Goal: Navigation & Orientation: Find specific page/section

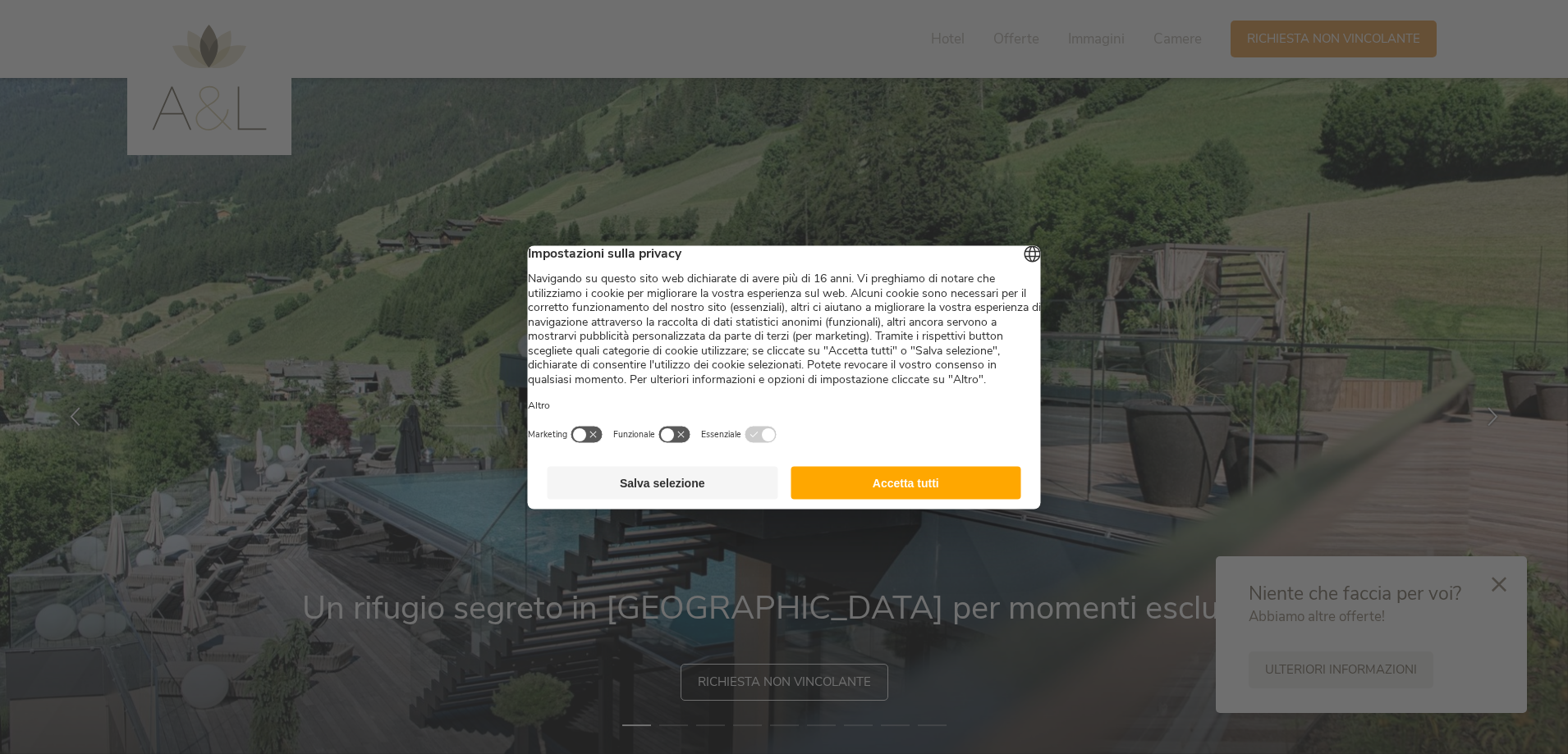
click at [949, 486] on button "Accetta tutti" at bounding box center [905, 483] width 230 height 33
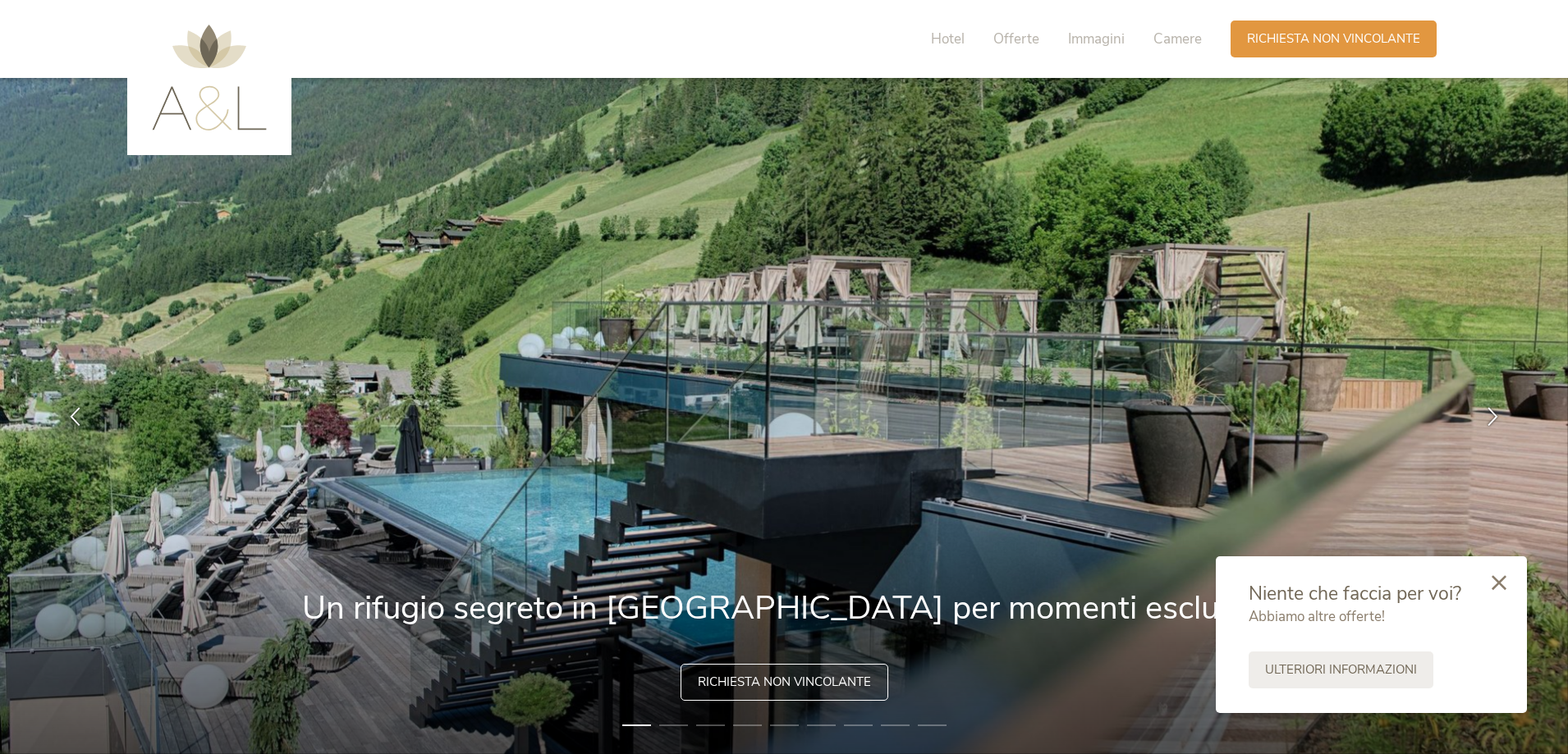
click at [1511, 579] on div at bounding box center [1499, 584] width 56 height 58
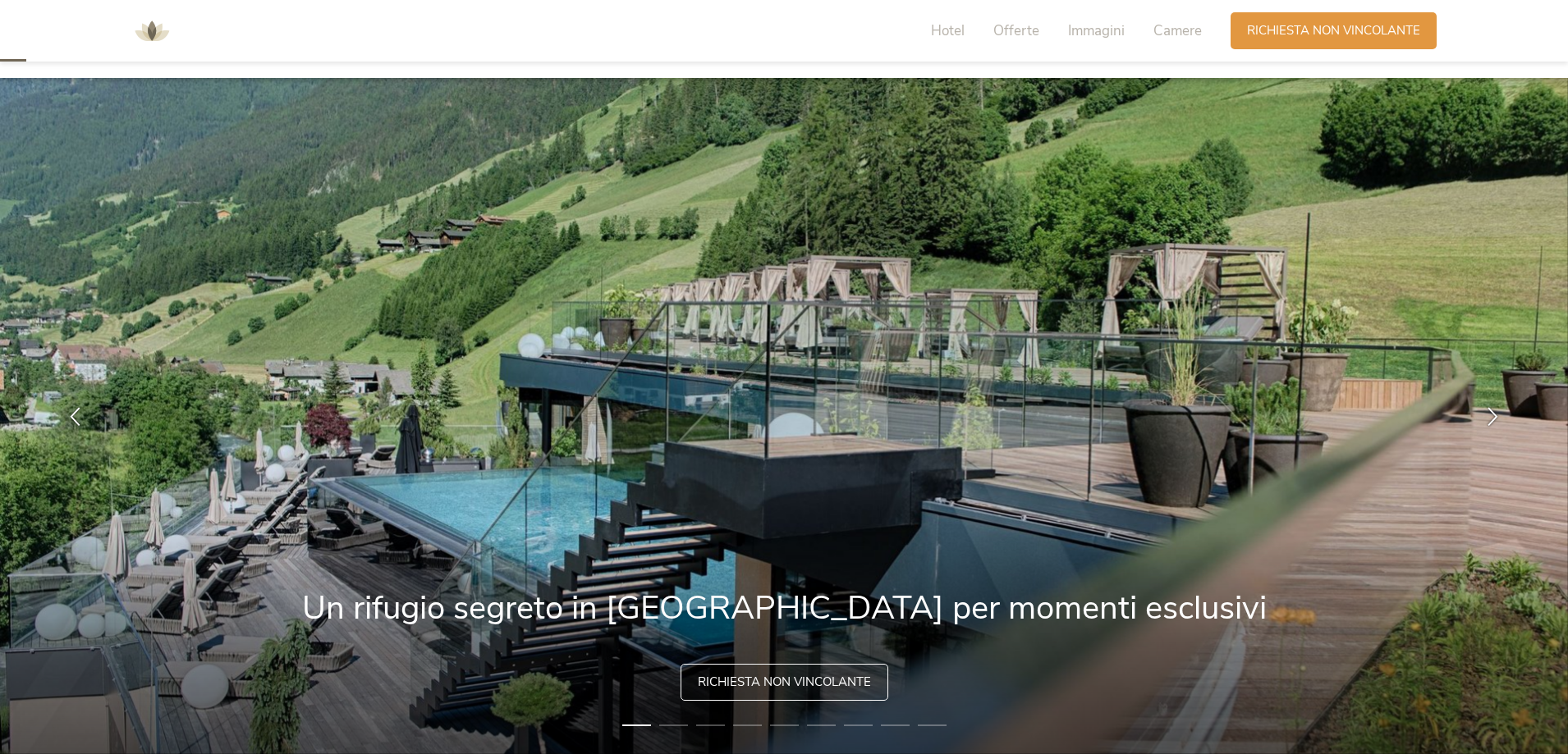
scroll to position [164, 0]
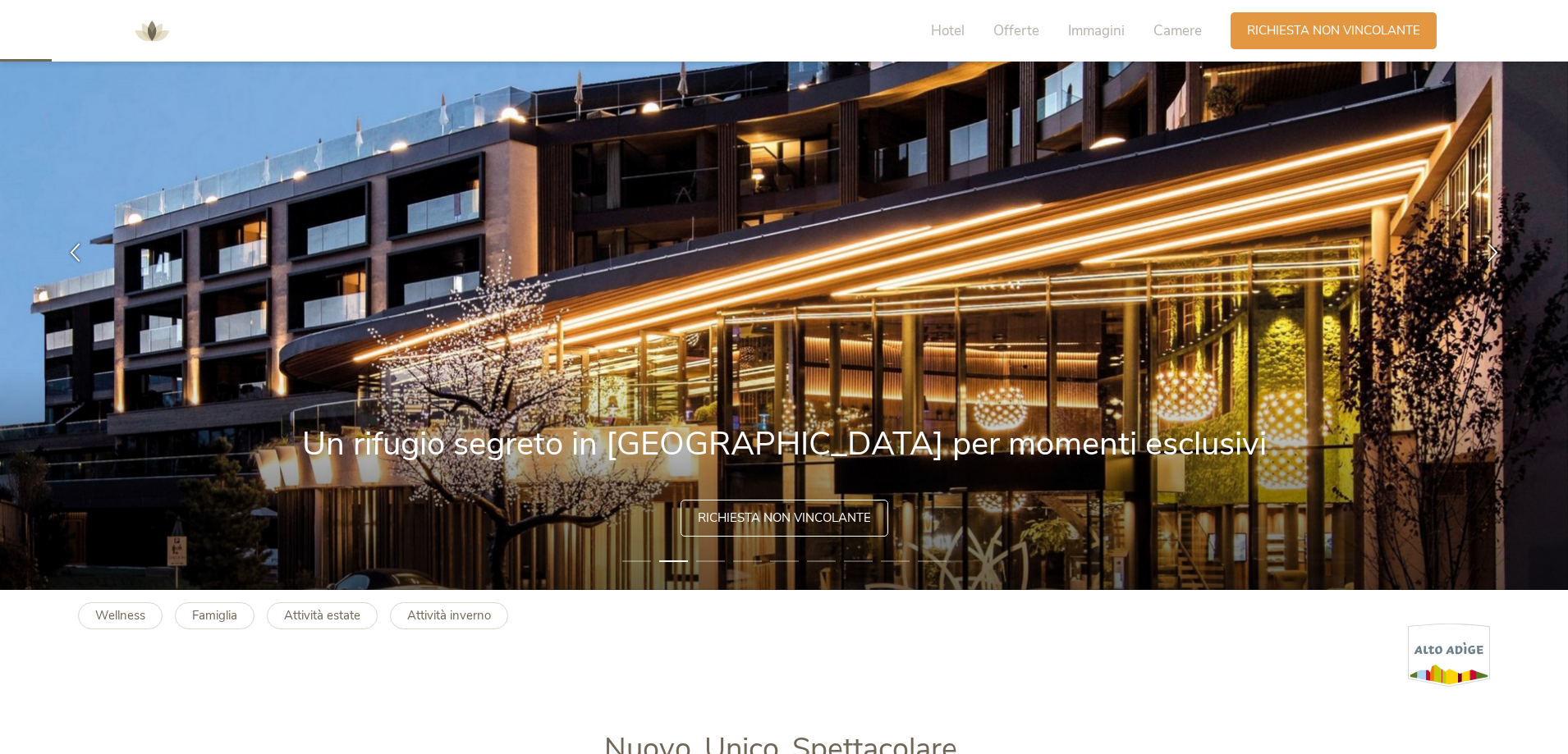
click at [708, 563] on li "3" at bounding box center [711, 561] width 29 height 16
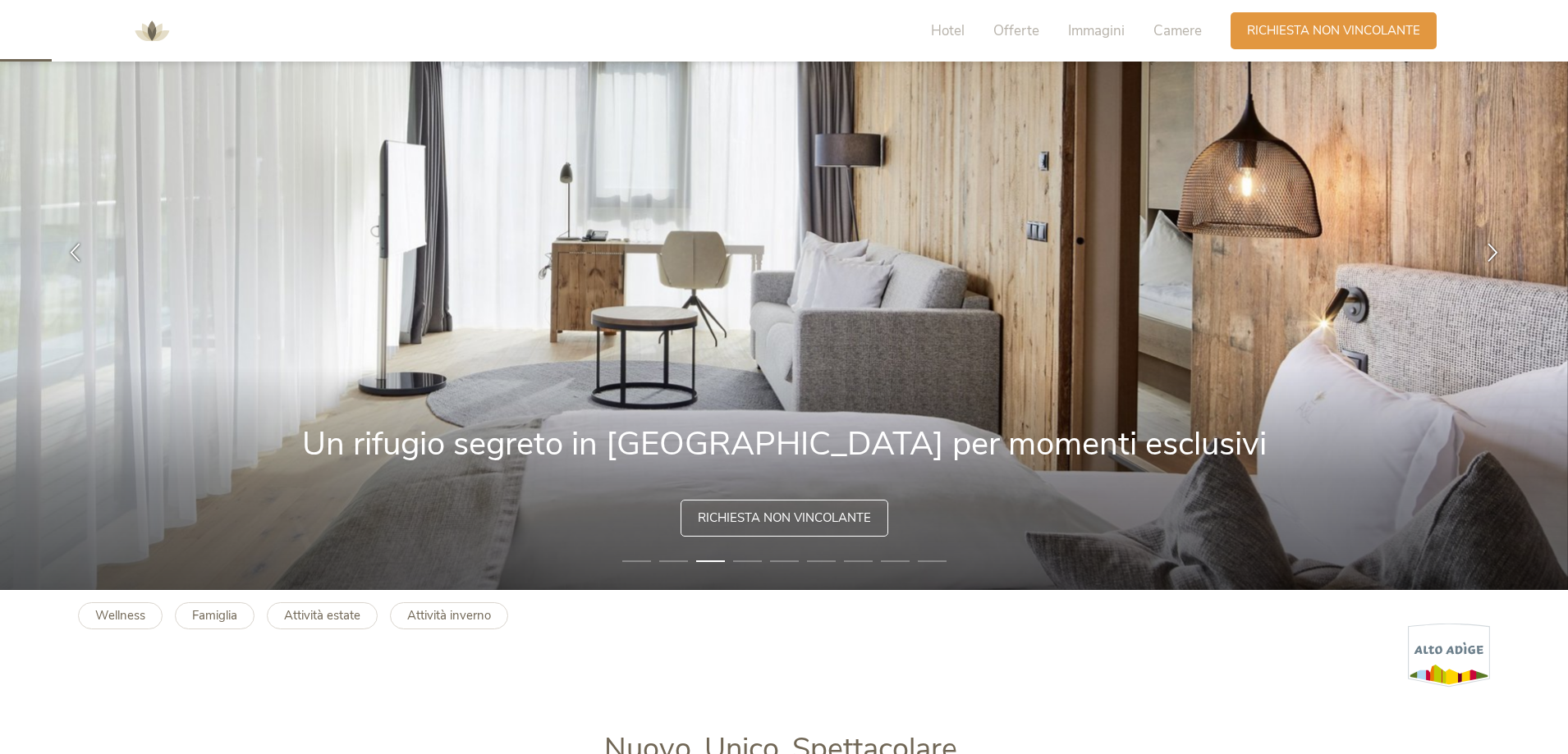
click at [756, 555] on li "4" at bounding box center [748, 561] width 29 height 16
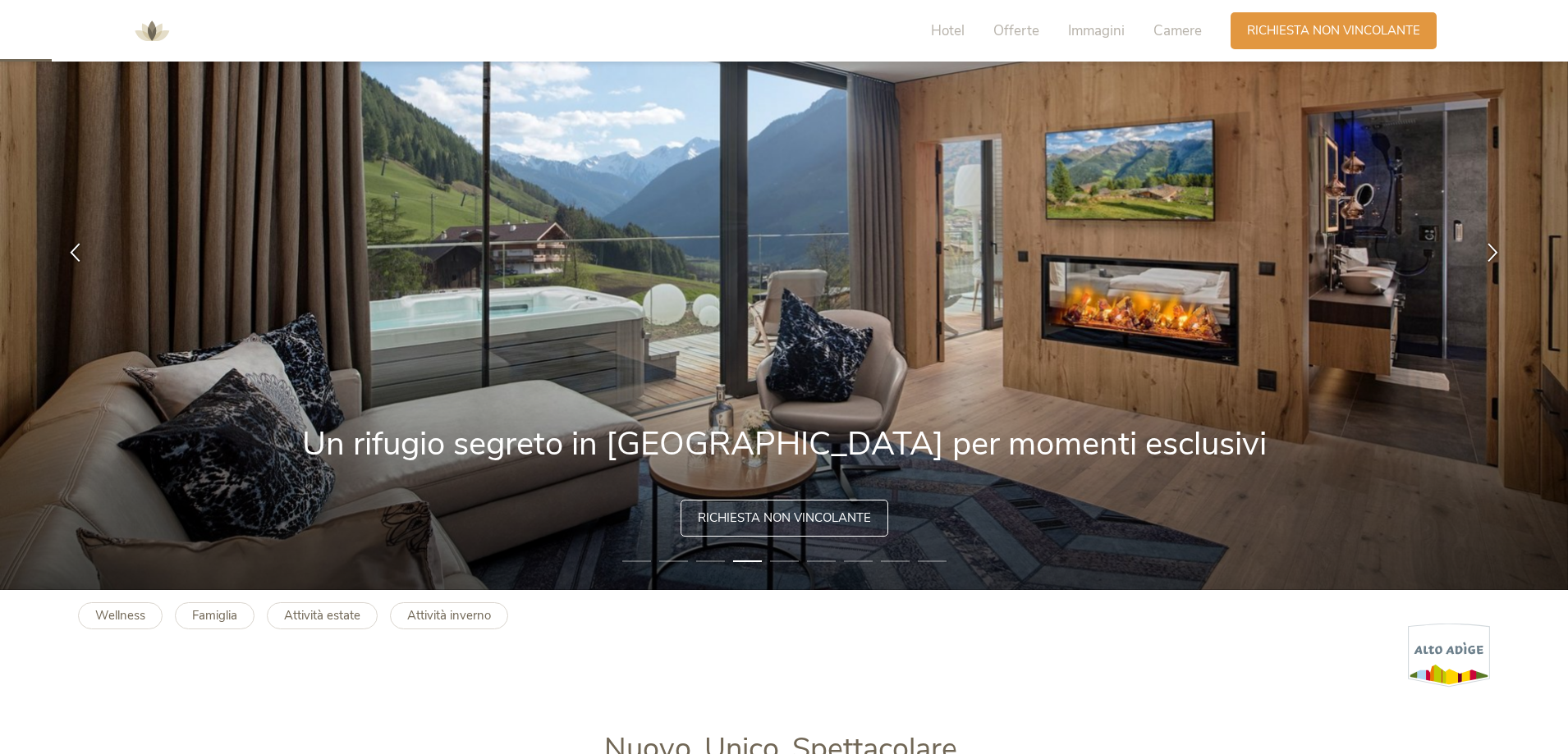
click at [779, 567] on li "5" at bounding box center [784, 561] width 29 height 16
click at [787, 567] on li "5" at bounding box center [784, 561] width 29 height 16
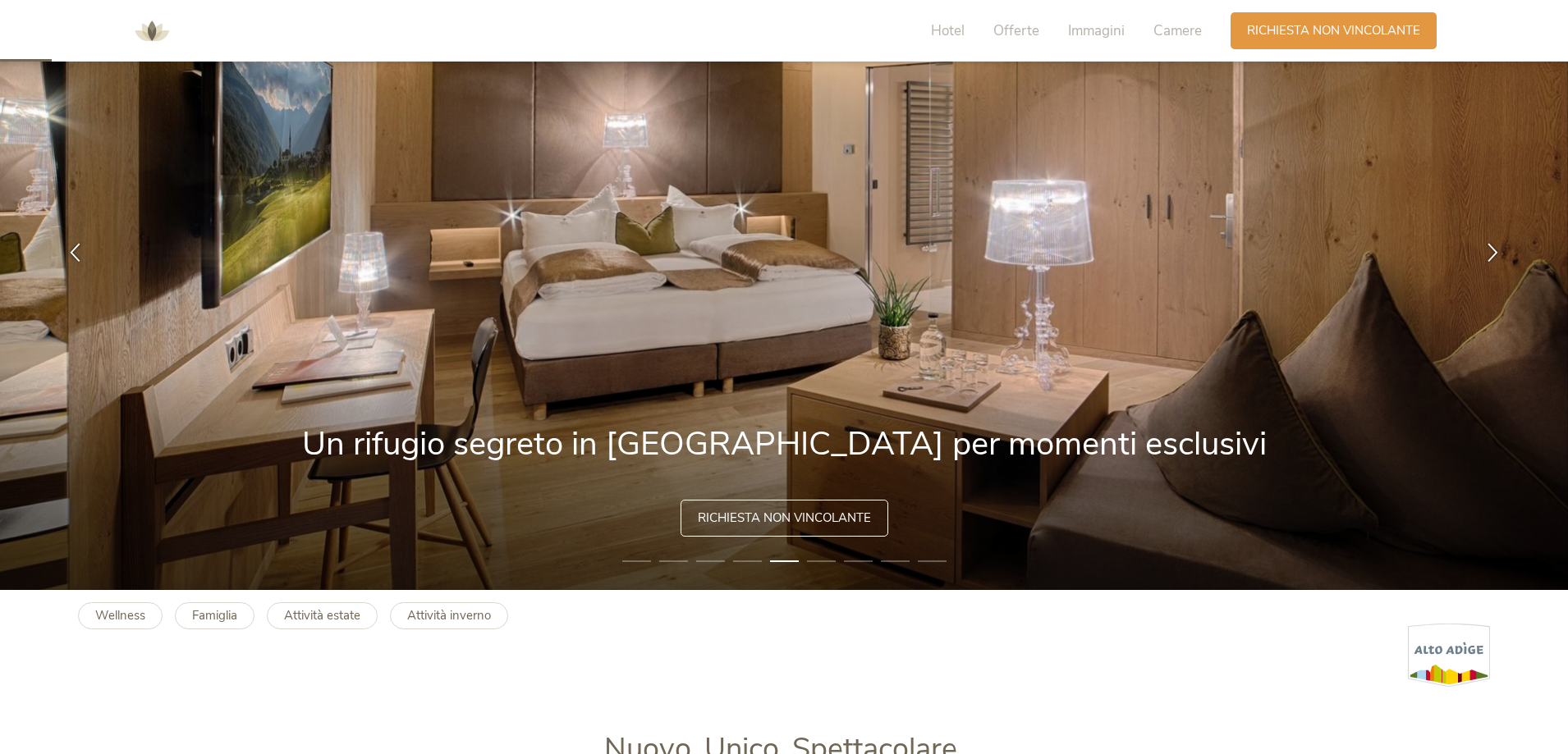
click at [813, 561] on li "6" at bounding box center [821, 561] width 29 height 16
click at [859, 561] on li "7" at bounding box center [859, 561] width 29 height 16
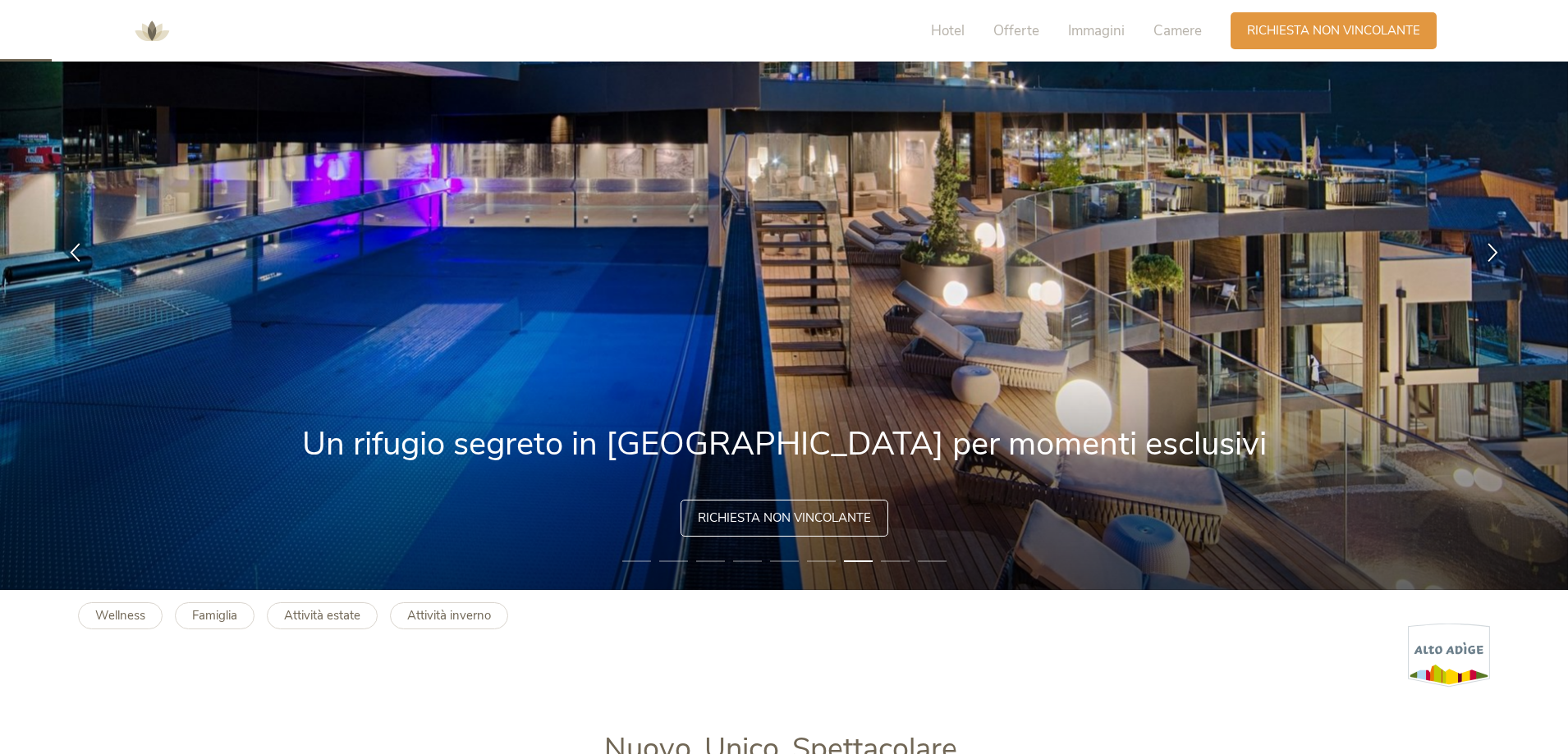
click at [874, 562] on img at bounding box center [784, 252] width 1568 height 676
click at [892, 561] on li "8" at bounding box center [896, 561] width 29 height 16
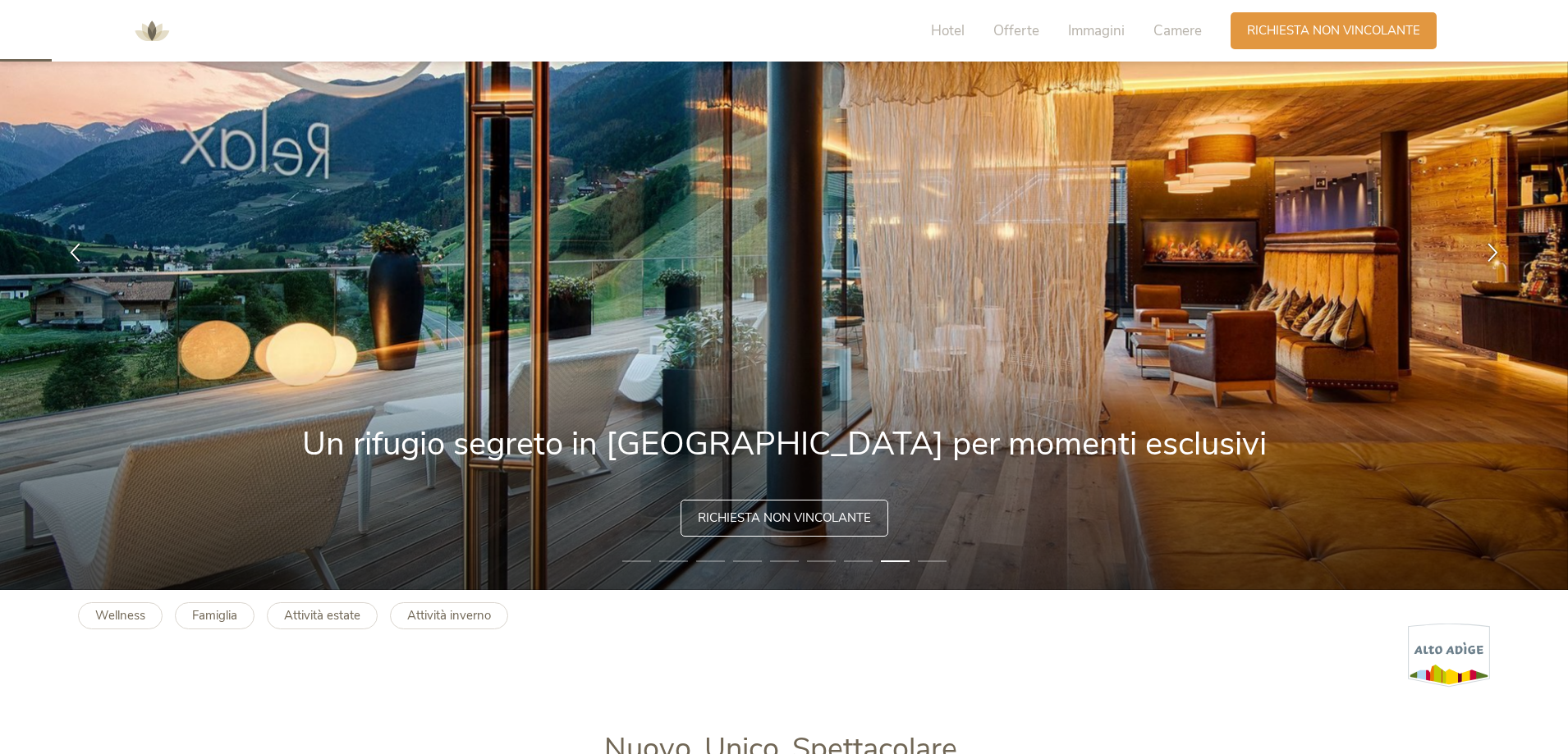
click at [940, 563] on li "9" at bounding box center [933, 561] width 29 height 16
click at [927, 552] on img at bounding box center [784, 252] width 1568 height 676
click at [927, 558] on li "9" at bounding box center [933, 561] width 29 height 16
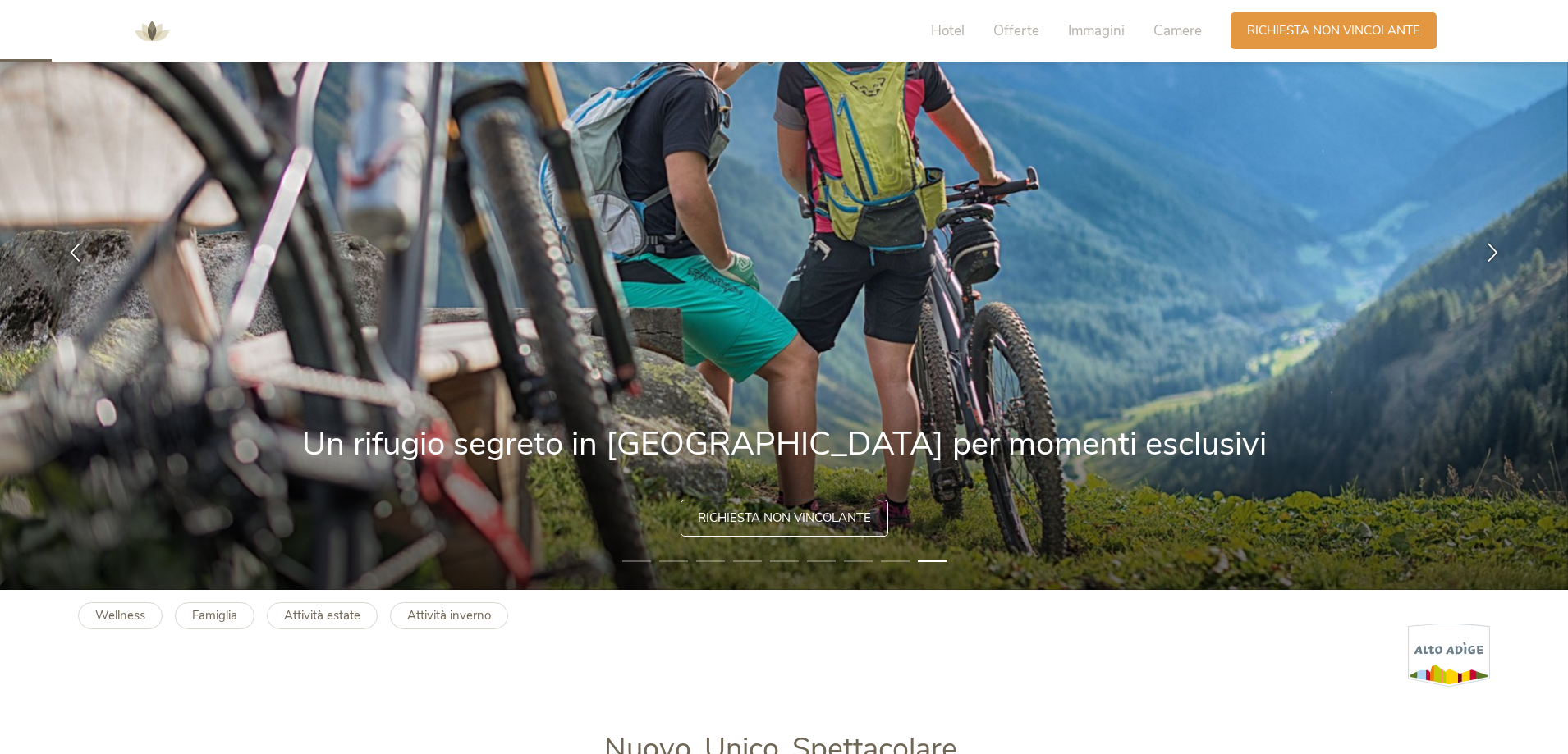
scroll to position [329, 0]
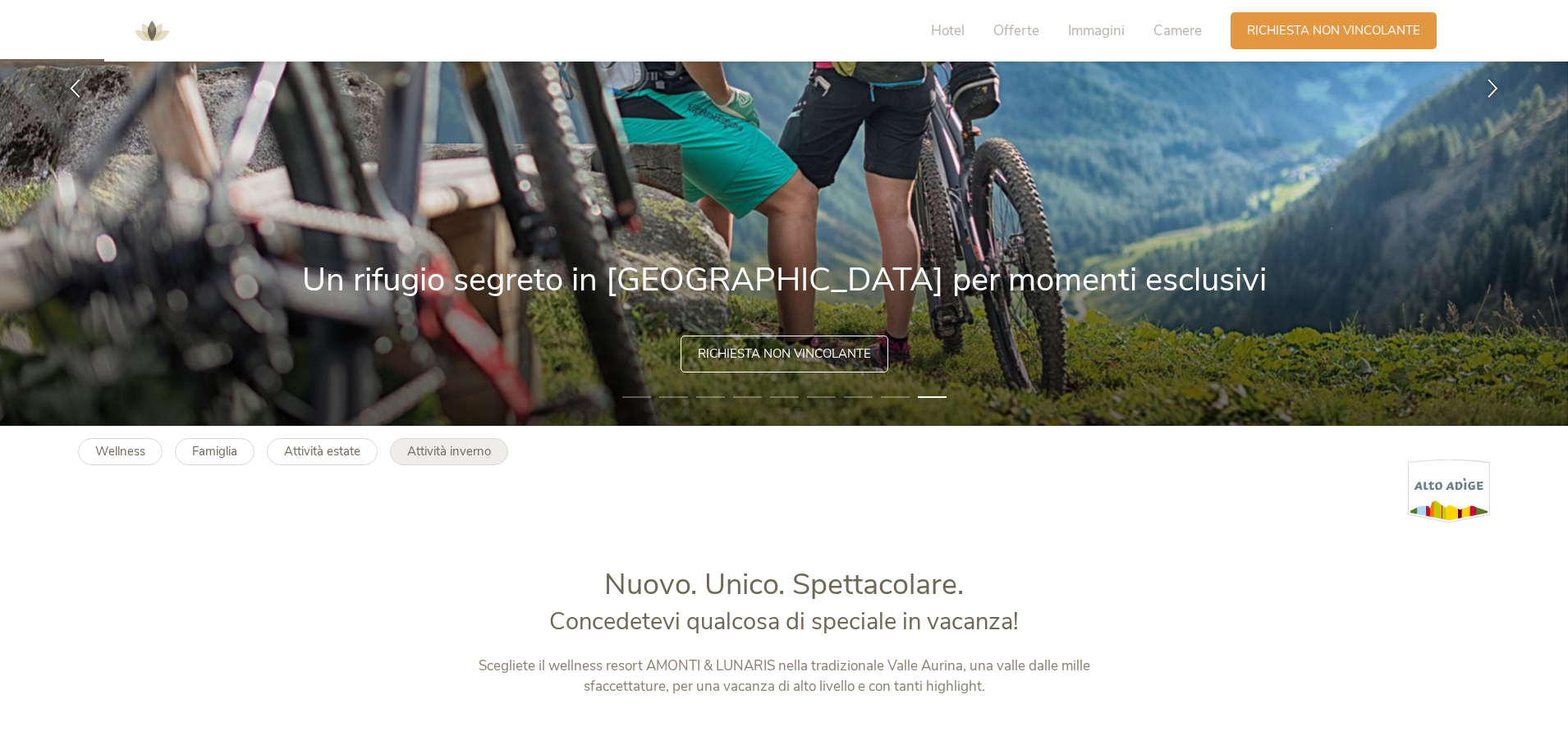
click at [428, 439] on link "Attività inverno" at bounding box center [449, 452] width 118 height 27
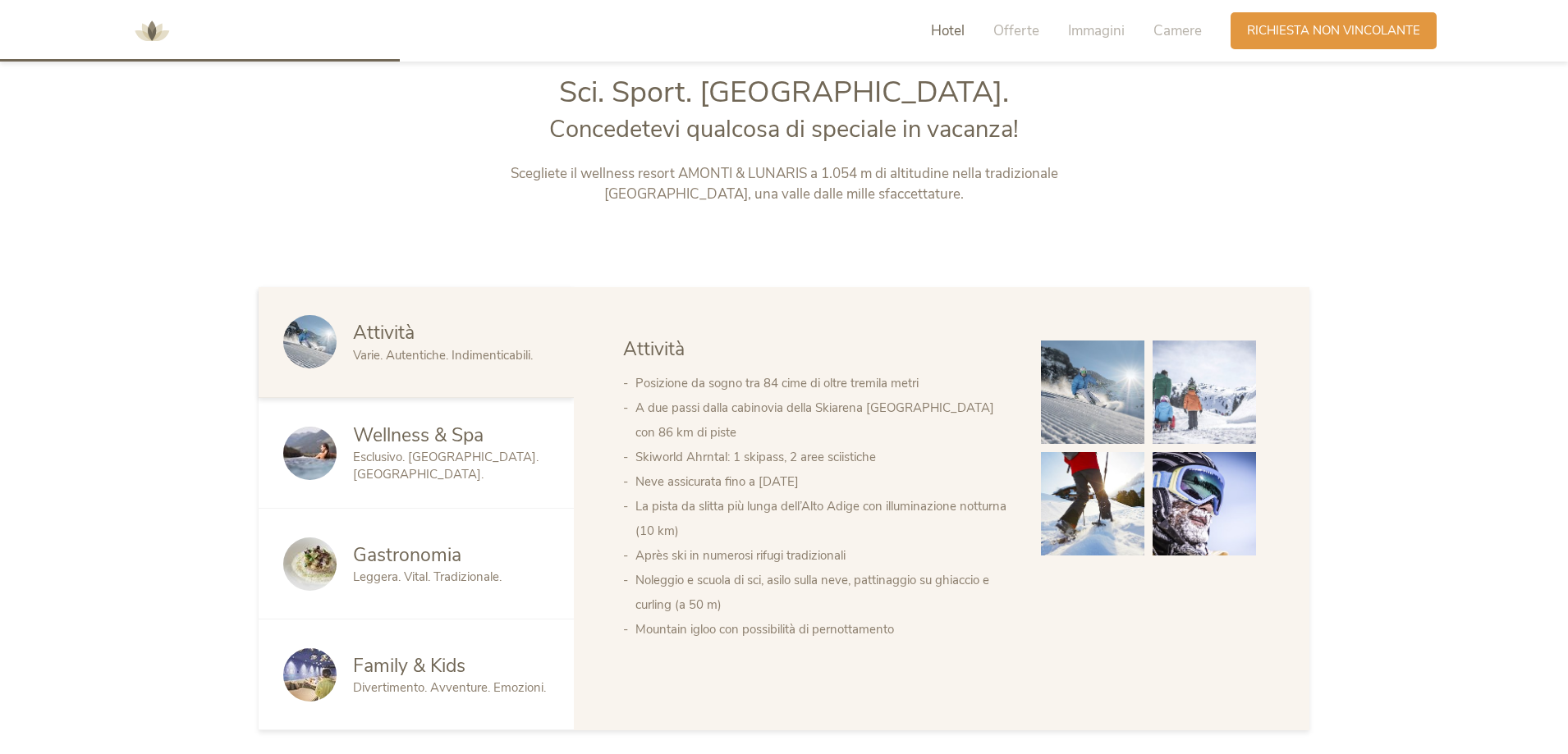
scroll to position [1066, 0]
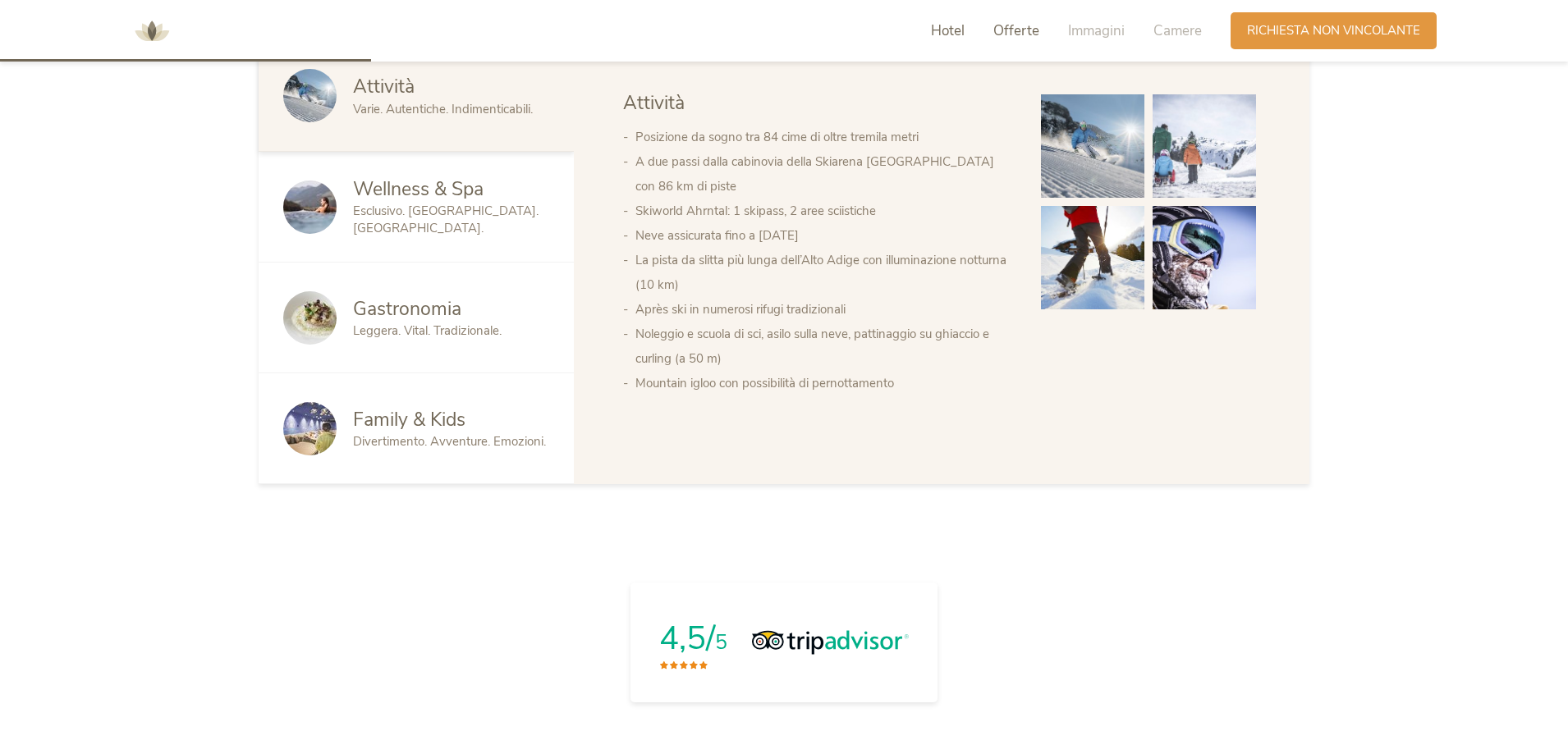
click at [1010, 31] on span "Offerte" at bounding box center [1017, 31] width 46 height 19
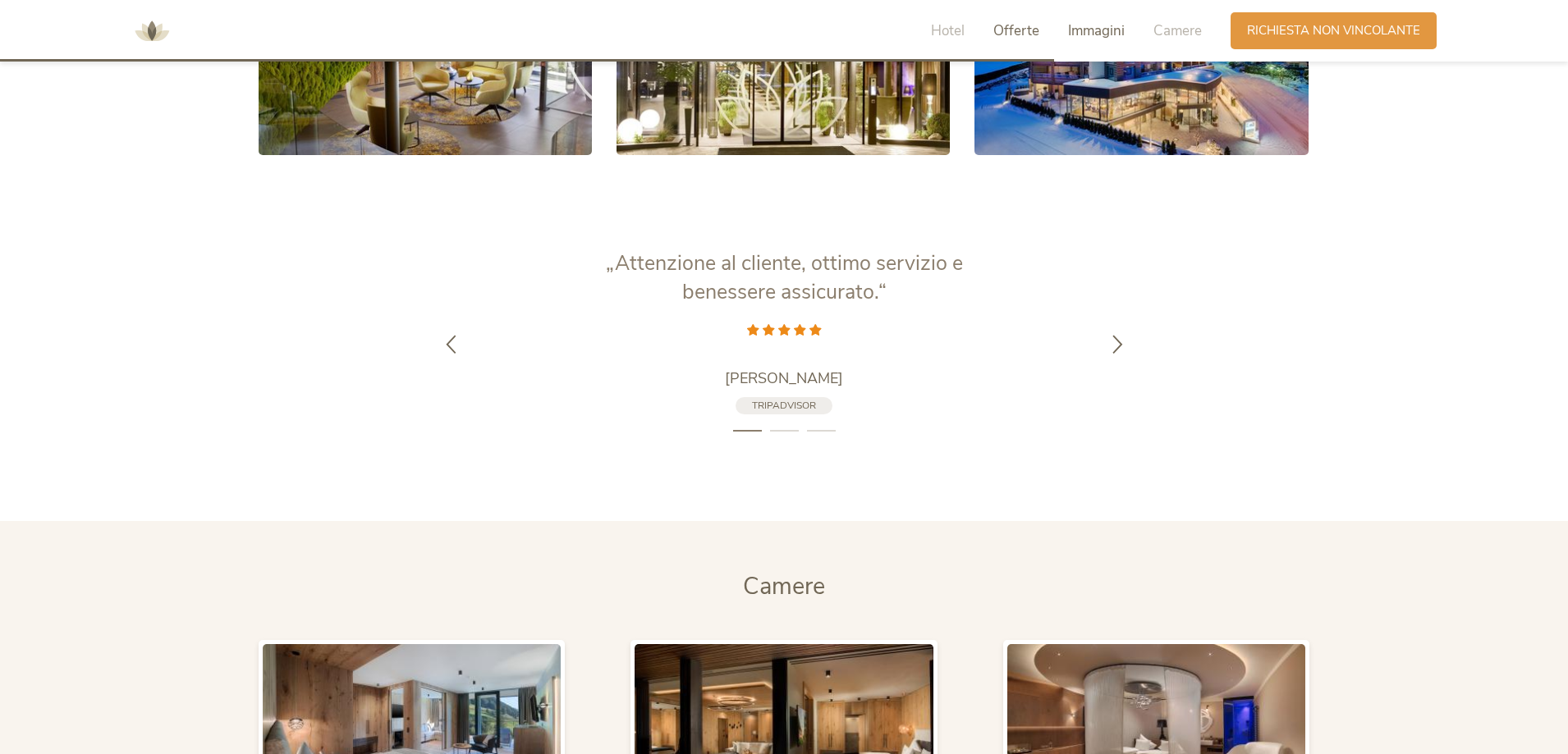
click at [1009, 22] on span "Offerte" at bounding box center [1017, 31] width 46 height 19
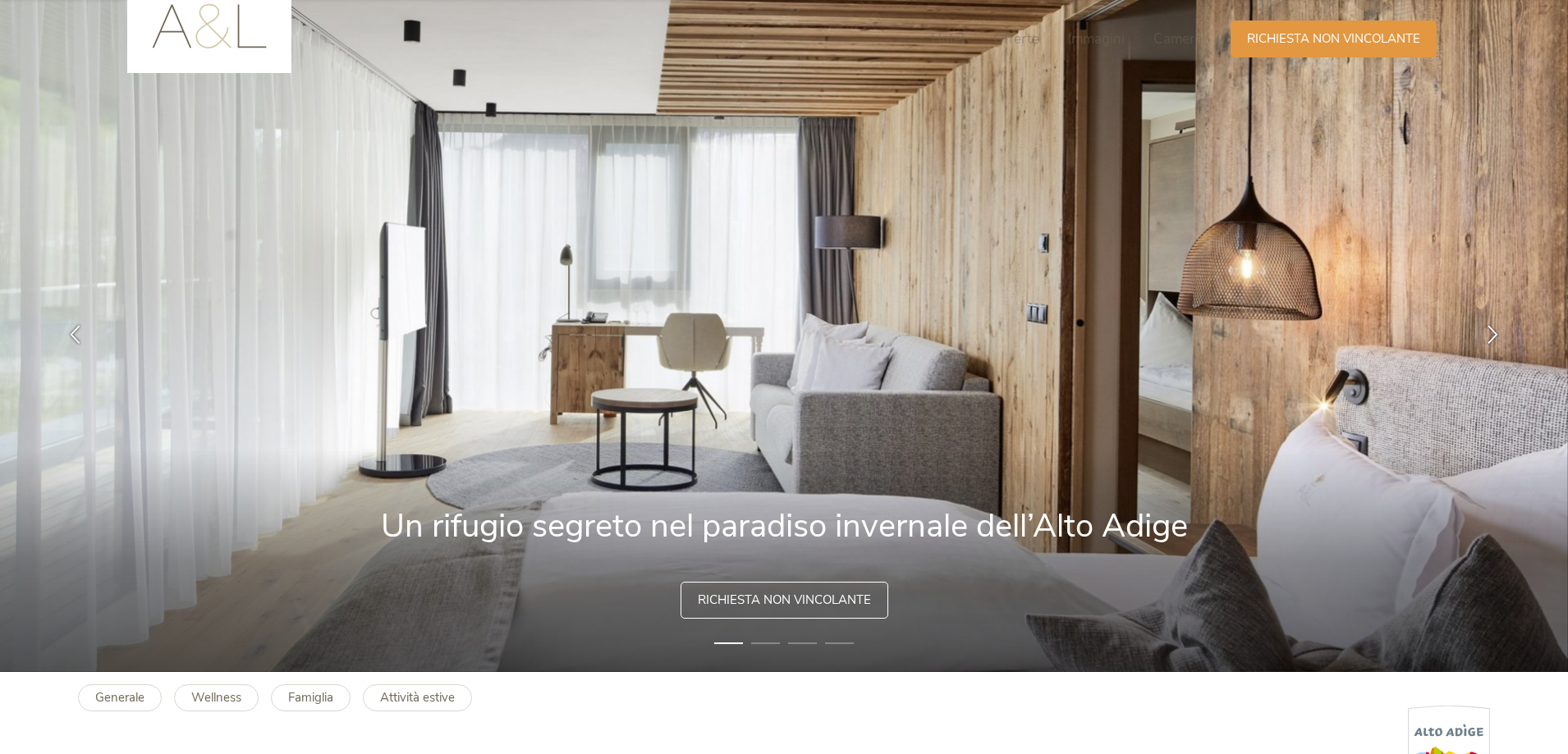
scroll to position [0, 0]
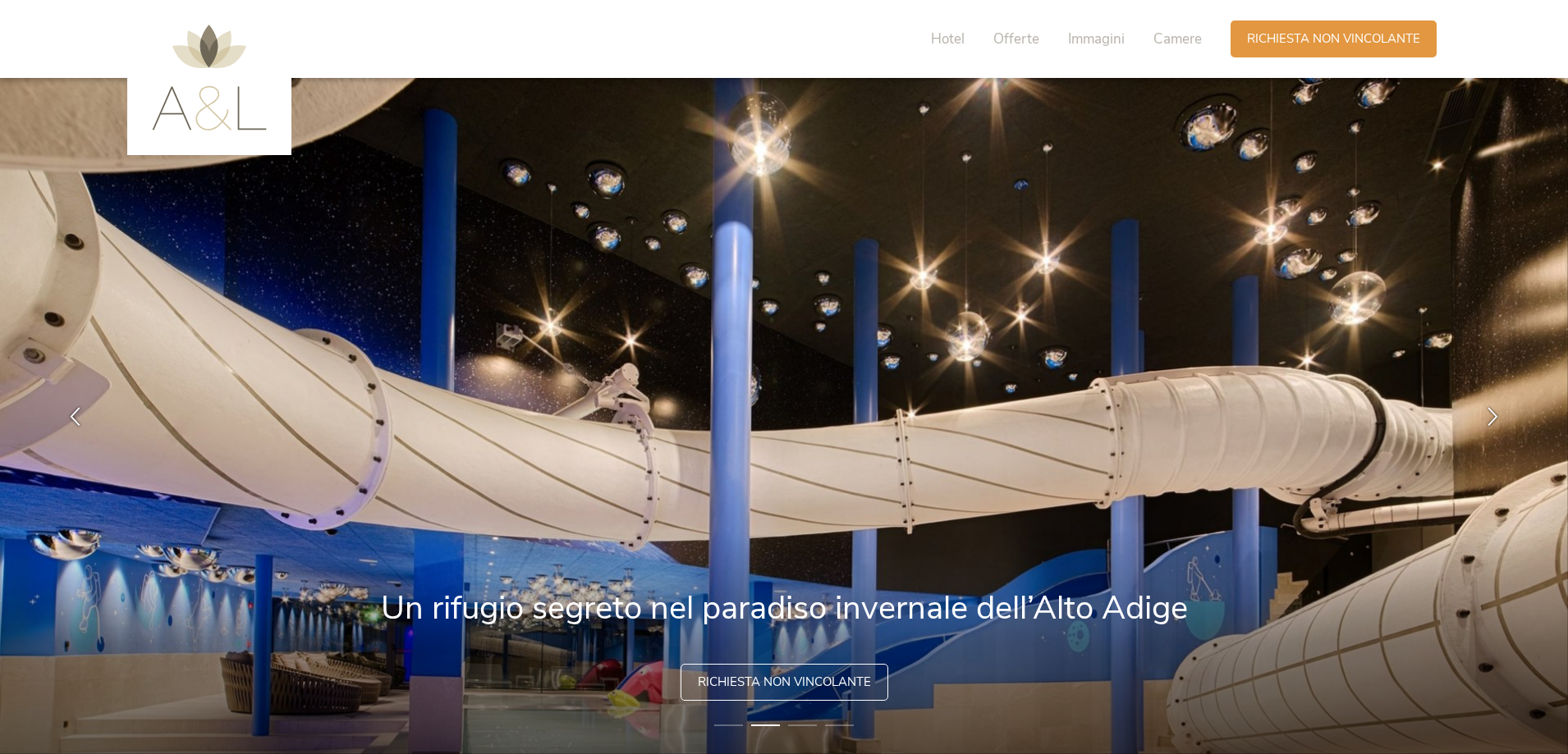
click at [227, 98] on img at bounding box center [209, 78] width 115 height 106
click at [950, 45] on span "Hotel" at bounding box center [947, 39] width 33 height 19
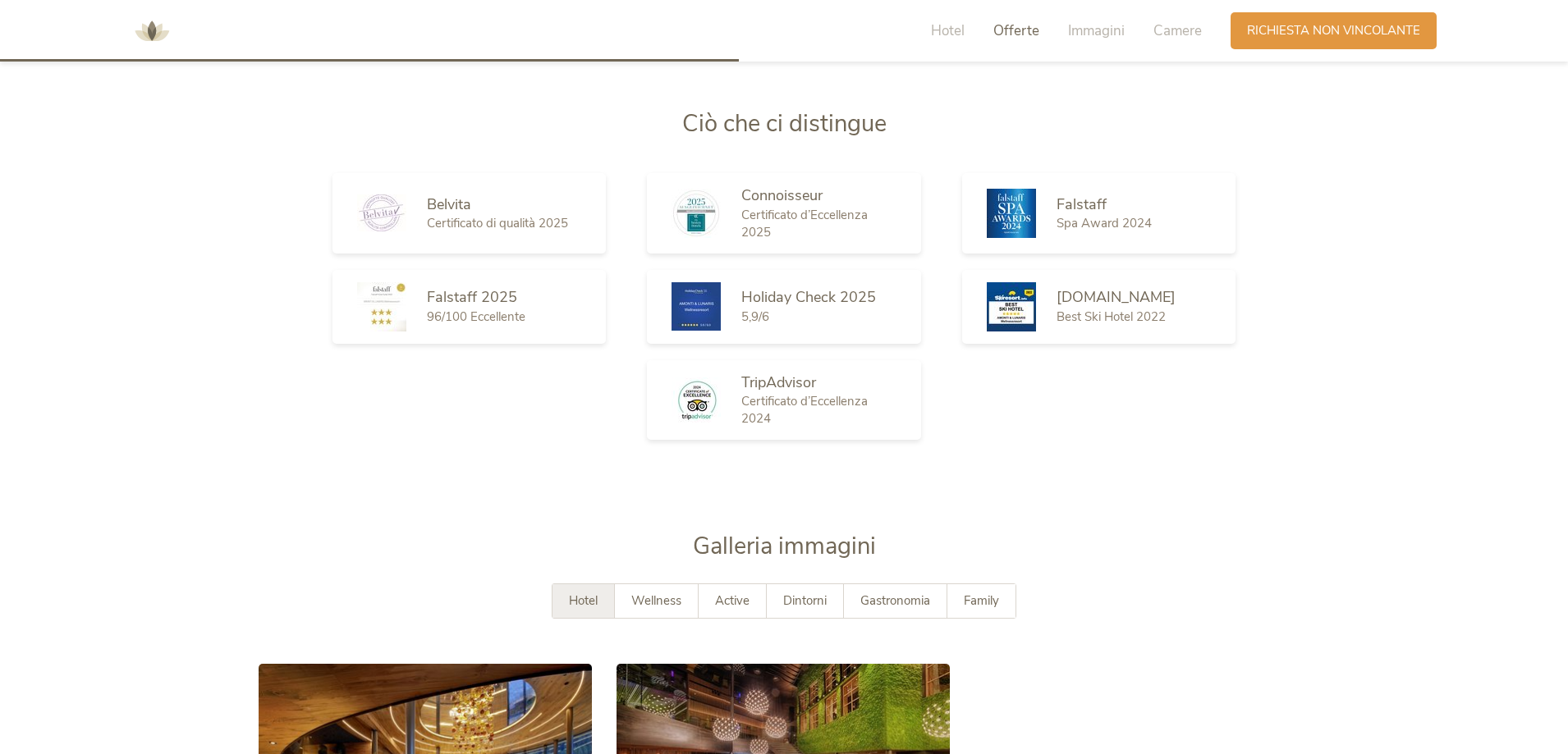
scroll to position [2452, 0]
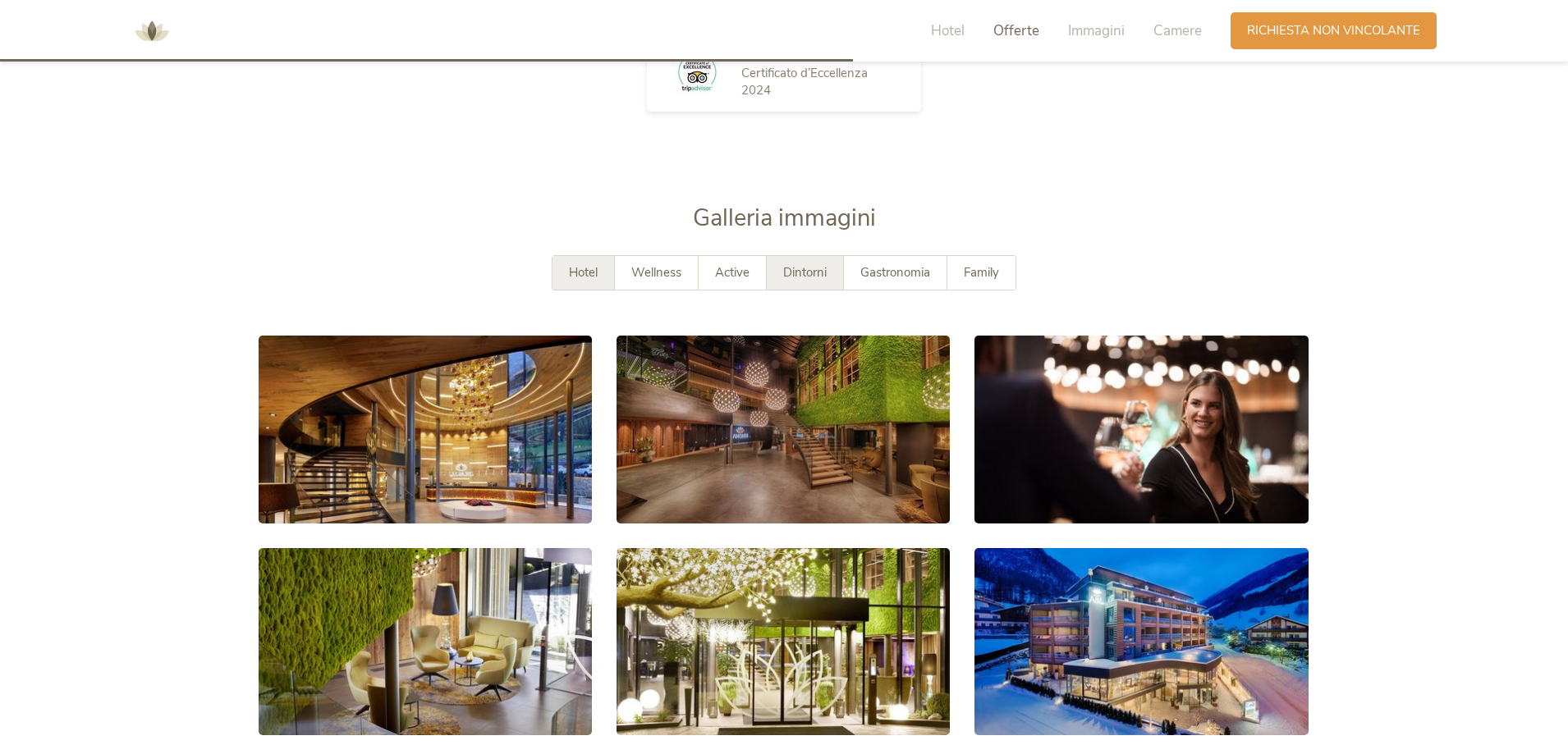
click at [804, 268] on span "Dintorni" at bounding box center [805, 272] width 44 height 16
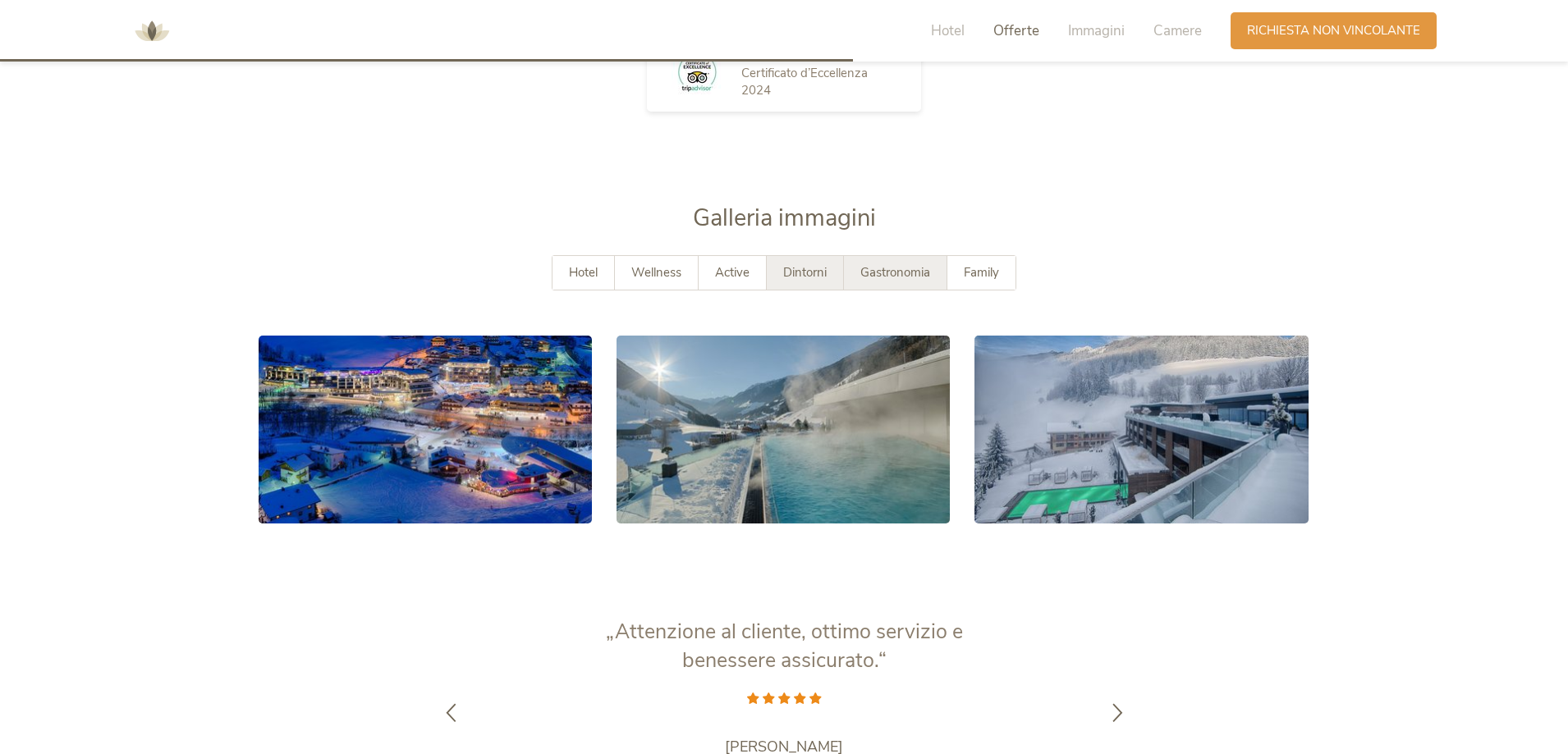
click at [926, 285] on div "Gastronomia" at bounding box center [896, 272] width 104 height 33
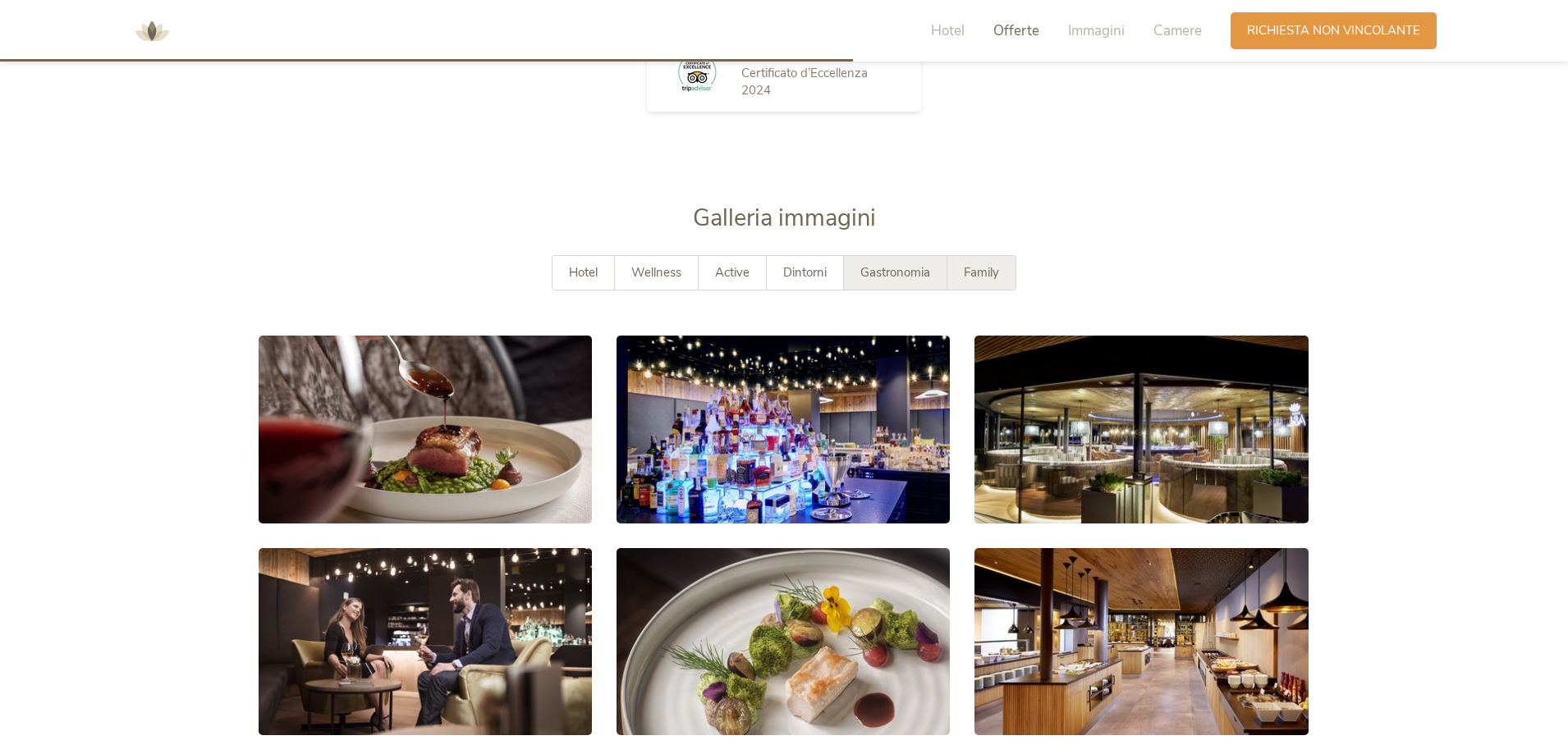
click at [987, 274] on span "Family" at bounding box center [981, 272] width 35 height 16
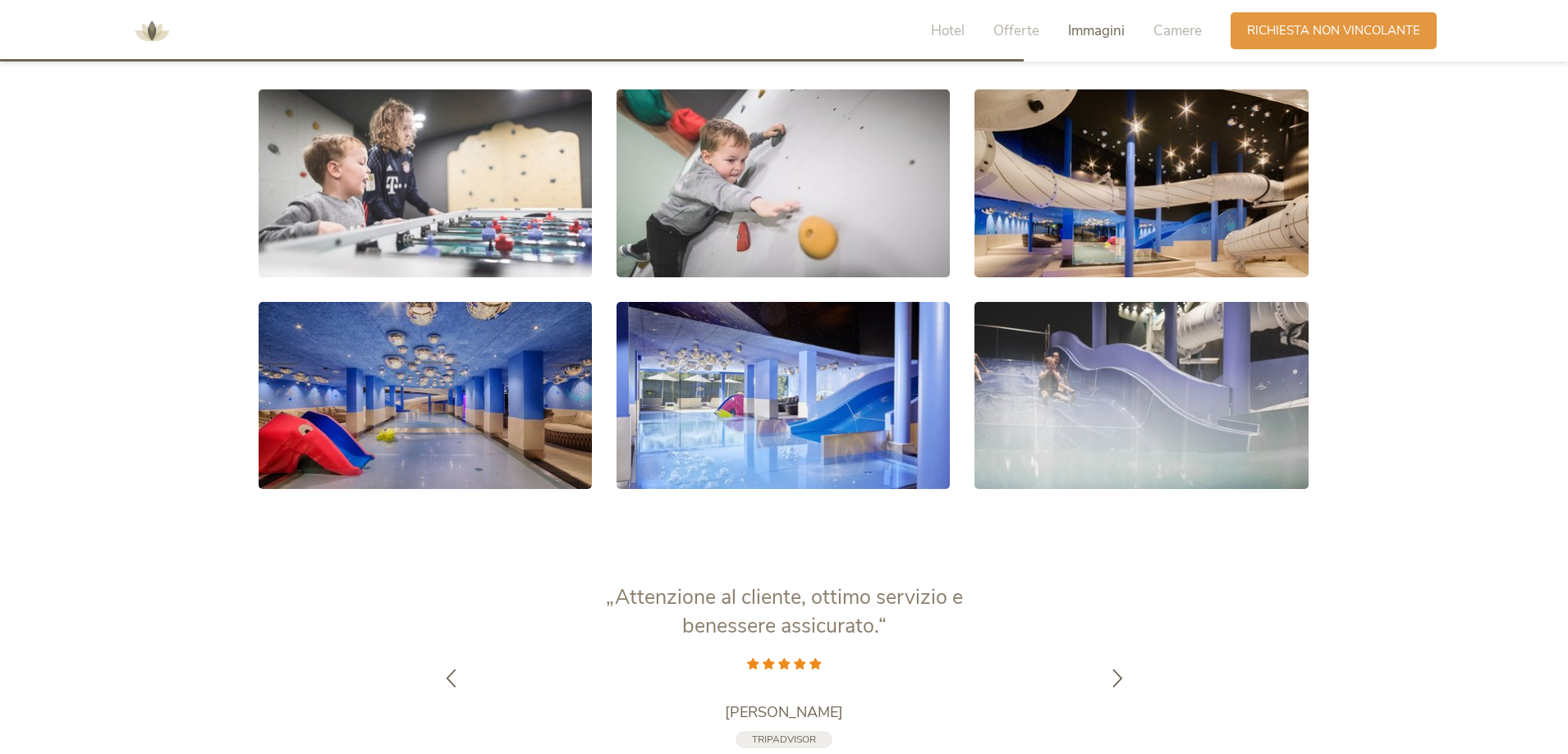
scroll to position [2944, 0]
